Goal: Task Accomplishment & Management: Manage account settings

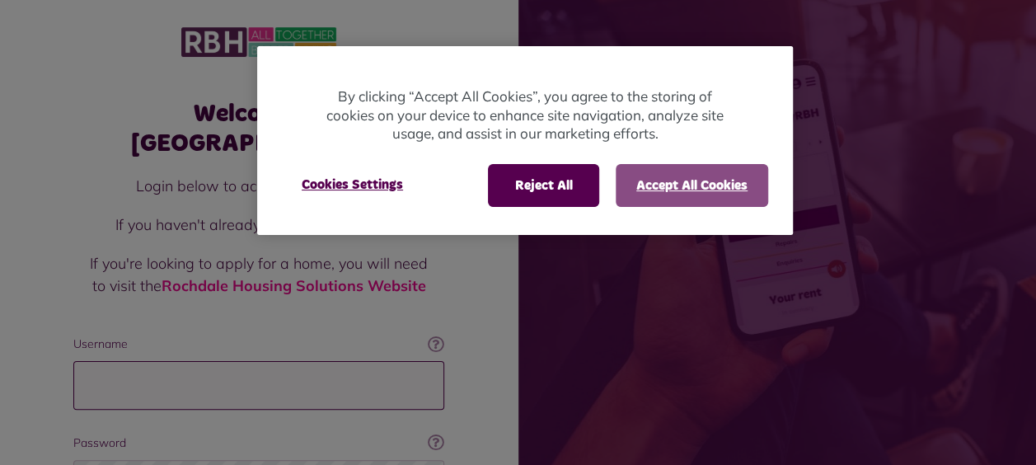
type input "**********"
click at [654, 185] on button "Accept All Cookies" at bounding box center [692, 185] width 152 height 43
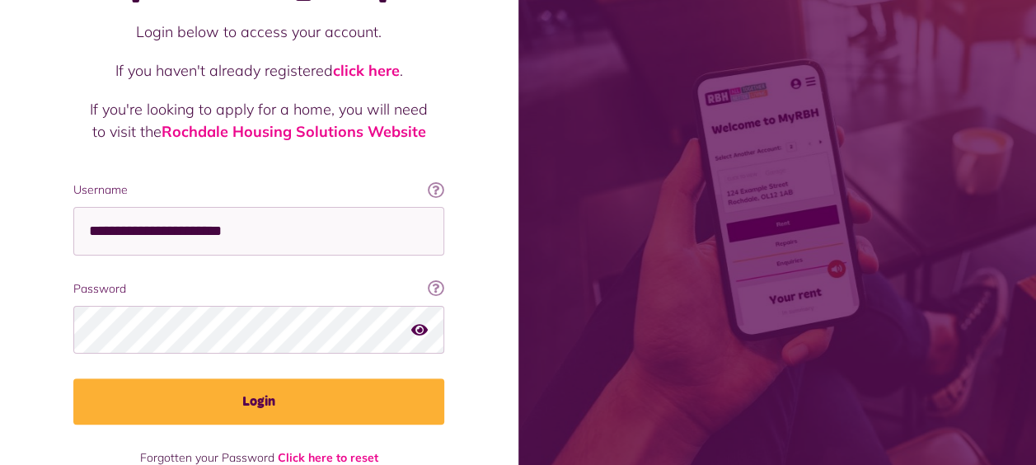
scroll to position [167, 0]
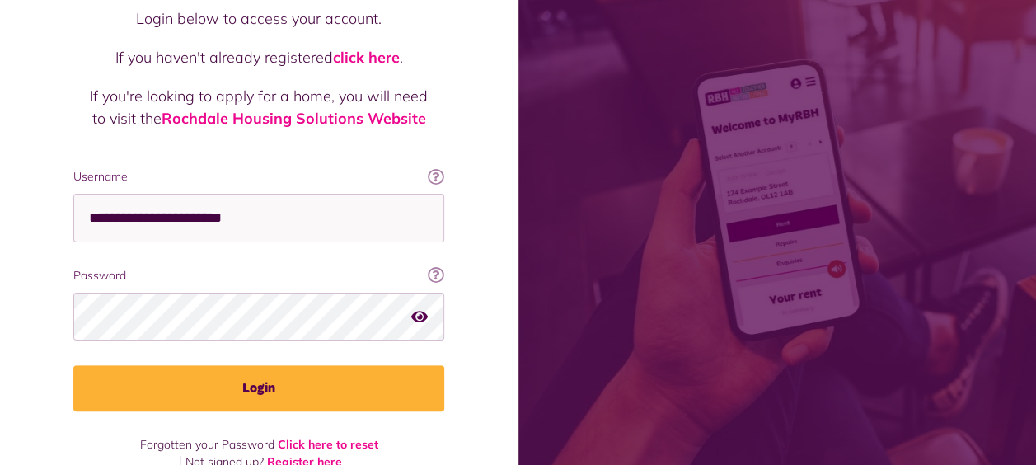
click at [419, 308] on icon "button" at bounding box center [419, 315] width 16 height 15
click at [419, 308] on icon "button" at bounding box center [420, 315] width 19 height 15
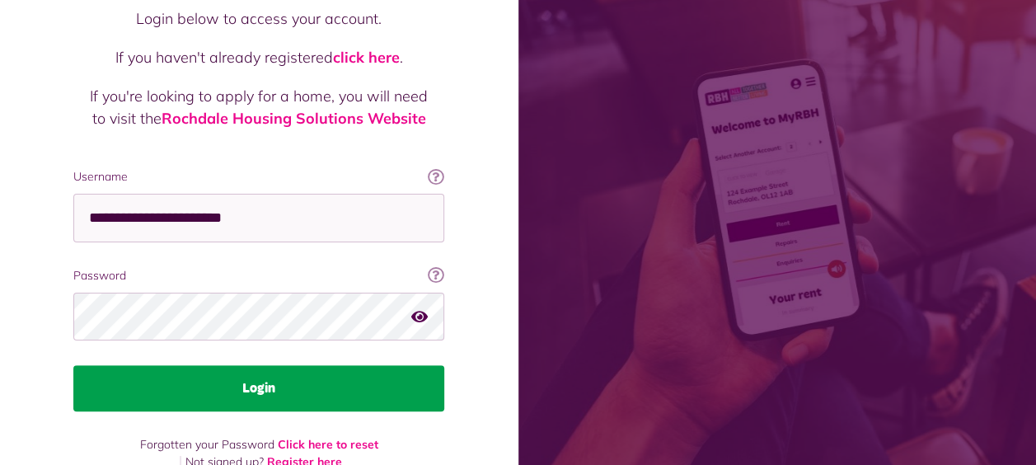
click at [257, 365] on button "Login" at bounding box center [258, 388] width 371 height 46
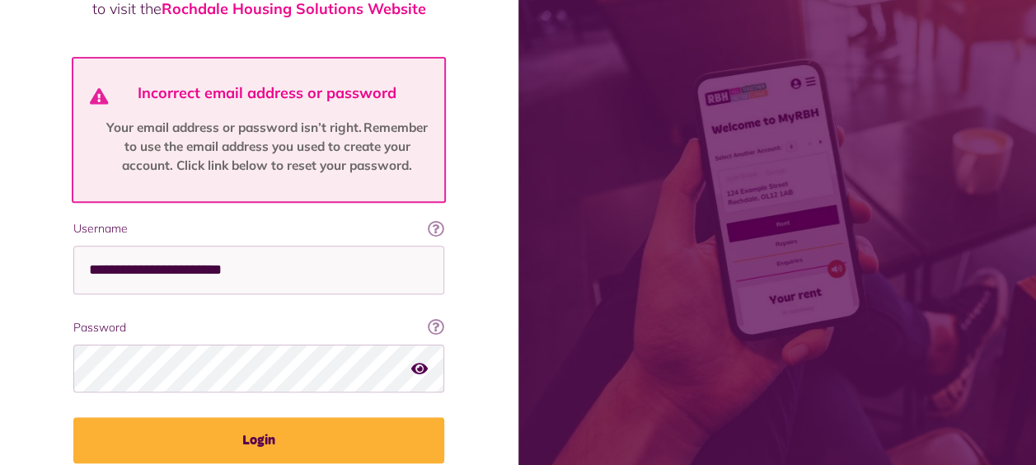
scroll to position [329, 0]
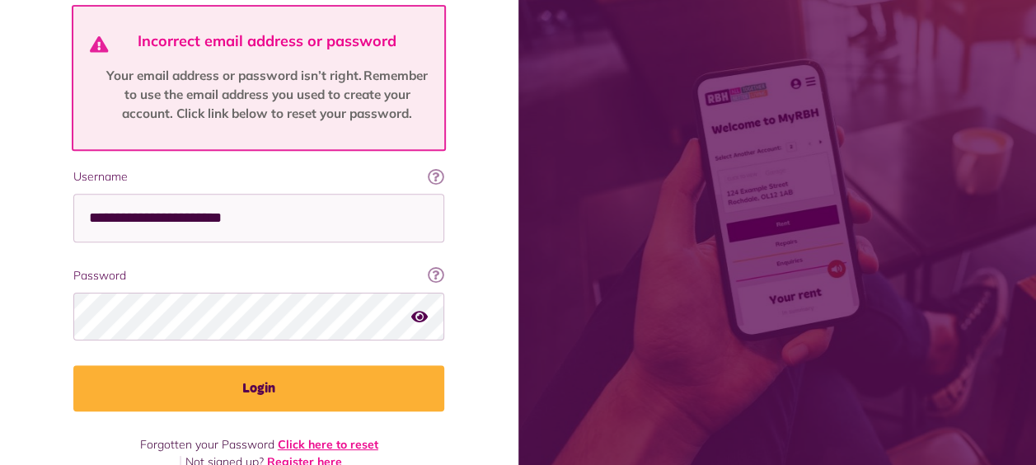
click at [335, 437] on link "Click here to reset" at bounding box center [328, 444] width 101 height 15
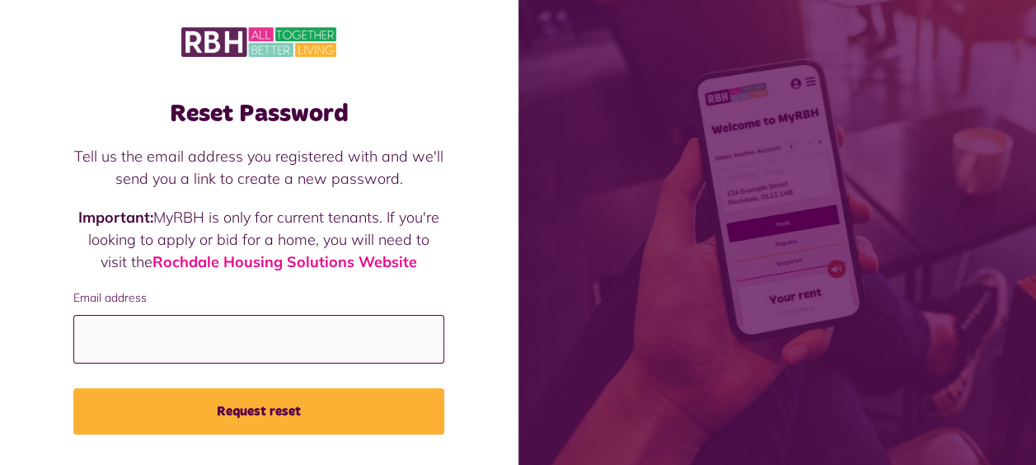
click at [293, 356] on input "Email address" at bounding box center [258, 339] width 371 height 49
type input "**********"
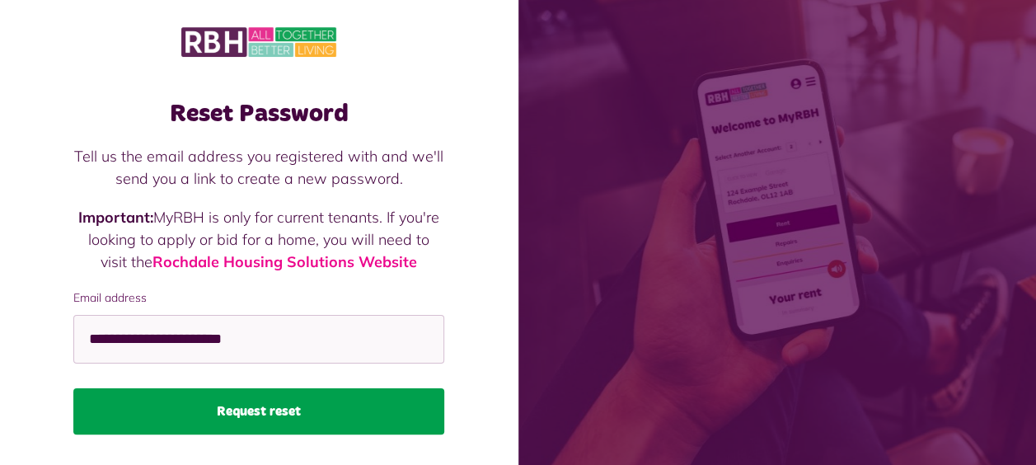
click at [247, 403] on button "Request reset" at bounding box center [258, 411] width 371 height 46
